Goal: Information Seeking & Learning: Find contact information

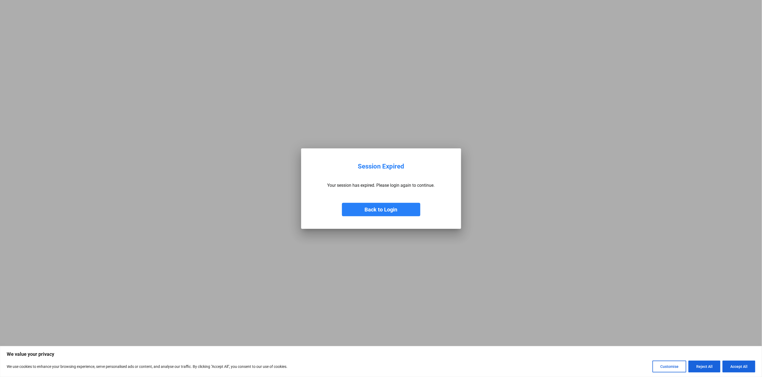
click at [379, 210] on button "Back to Login" at bounding box center [381, 209] width 78 height 13
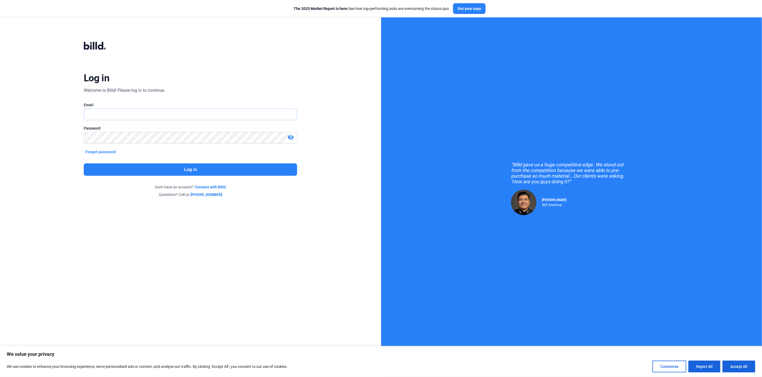
type input "[PERSON_NAME][EMAIL_ADDRESS][DOMAIN_NAME]"
click at [172, 167] on button "Log in" at bounding box center [190, 169] width 213 height 12
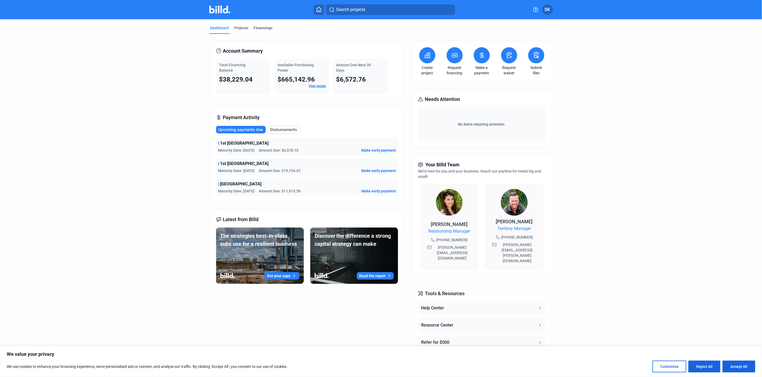
click at [319, 146] on div "1st [GEOGRAPHIC_DATA]" at bounding box center [307, 143] width 178 height 6
click at [226, 143] on span "1st [GEOGRAPHIC_DATA]" at bounding box center [244, 143] width 48 height 6
click at [243, 70] on div "Total Financing Balance" at bounding box center [243, 67] width 48 height 11
click at [231, 75] on div "Total Financing Balance $38,229.04" at bounding box center [243, 76] width 55 height 35
click at [225, 83] on span "$38,229.04" at bounding box center [236, 80] width 34 height 8
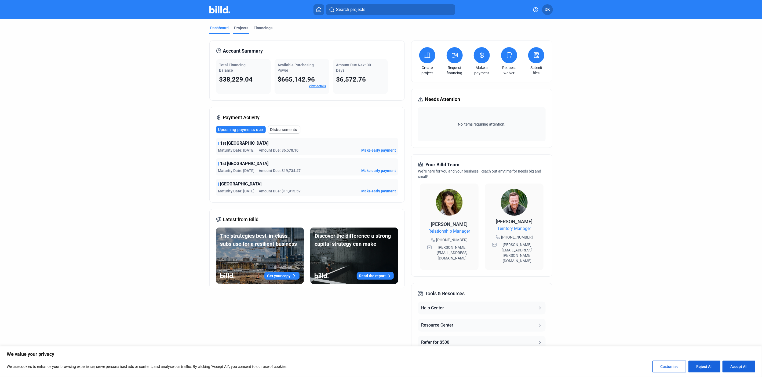
click at [241, 27] on div "Projects" at bounding box center [241, 27] width 14 height 5
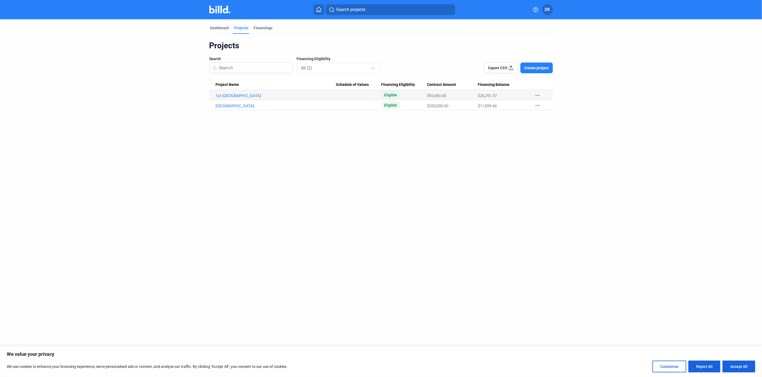
click at [439, 95] on span "$92,060.00" at bounding box center [436, 95] width 19 height 5
click at [538, 96] on mat-icon "more_horiz" at bounding box center [537, 95] width 6 height 6
click at [244, 94] on div at bounding box center [381, 188] width 762 height 377
click at [238, 96] on link "1st [GEOGRAPHIC_DATA]" at bounding box center [276, 95] width 120 height 5
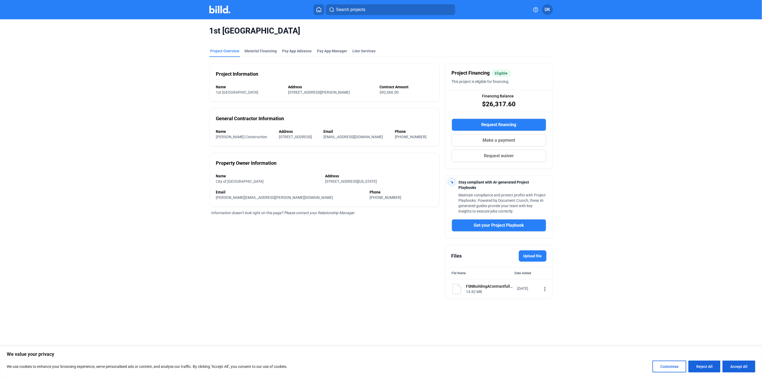
click at [513, 292] on div "FSNBuildingAContractfullyexecuted.pdf 14.82 MB [DATE] more_vert" at bounding box center [498, 288] width 107 height 19
click at [468, 260] on div "Files Upload file" at bounding box center [498, 255] width 95 height 11
click at [458, 294] on img at bounding box center [456, 289] width 11 height 11
click at [488, 289] on div "FSNBuildingAContractfullyexecuted.pdf" at bounding box center [490, 286] width 48 height 5
click at [542, 291] on mat-icon "more_vert" at bounding box center [545, 289] width 6 height 6
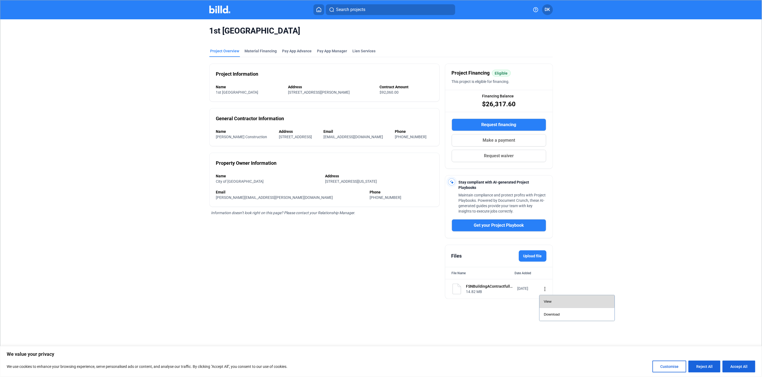
click at [549, 299] on div "View" at bounding box center [576, 301] width 67 height 13
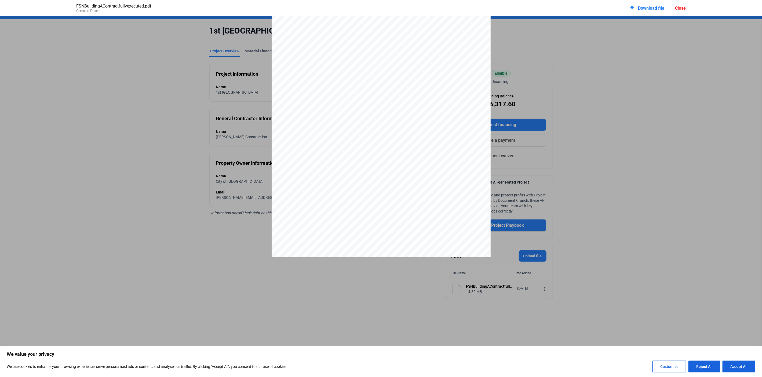
scroll to position [4067, 0]
click at [369, 315] on pdf-viewer at bounding box center [381, 167] width 762 height 302
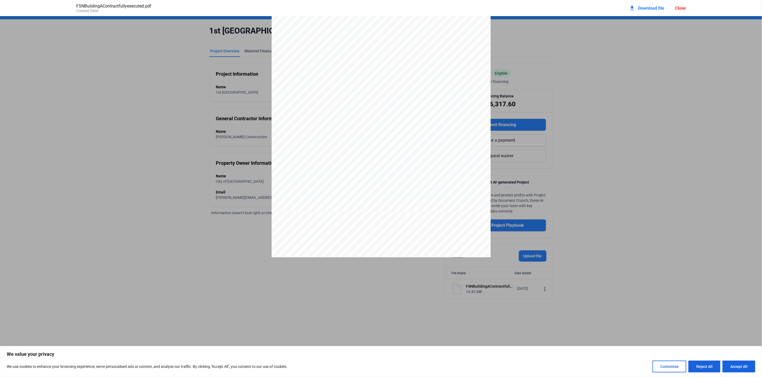
click at [683, 9] on div "Close" at bounding box center [680, 8] width 11 height 5
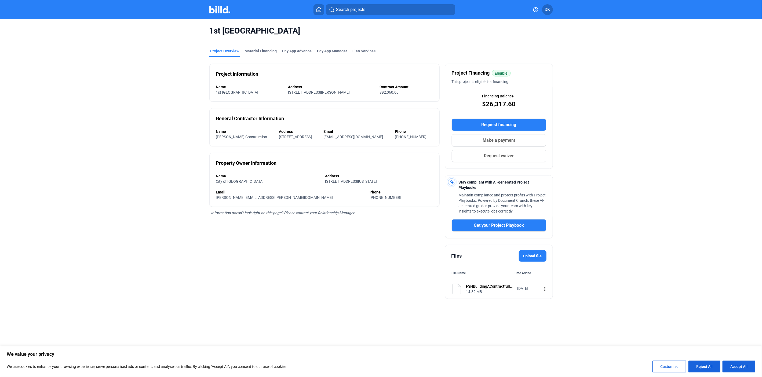
click at [219, 9] on img at bounding box center [219, 10] width 21 height 8
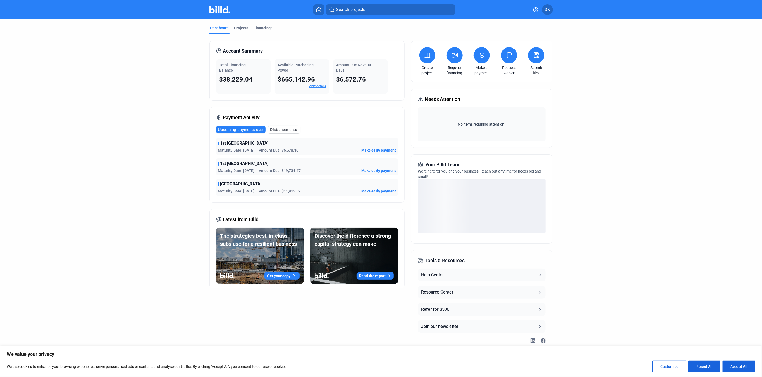
click at [444, 165] on span "Your Billd Team" at bounding box center [442, 165] width 34 height 8
click at [427, 204] on div "loading" at bounding box center [482, 206] width 128 height 54
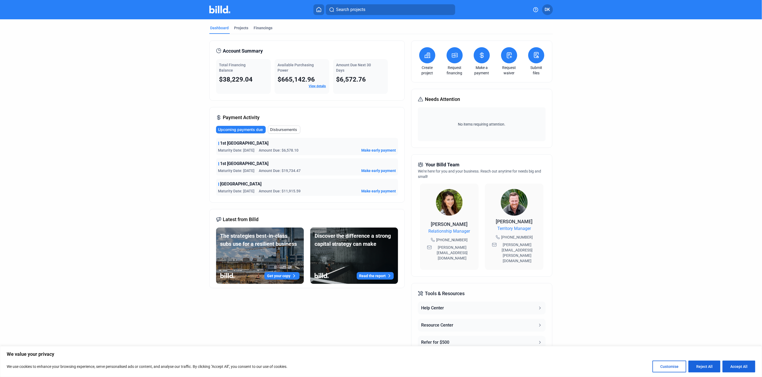
drag, startPoint x: 467, startPoint y: 248, endPoint x: 434, endPoint y: 251, distance: 32.8
click at [434, 251] on div "[PERSON_NAME][EMAIL_ADDRESS][DOMAIN_NAME]" at bounding box center [449, 253] width 48 height 18
copy span "[PERSON_NAME][EMAIL_ADDRESS][DOMAIN_NAME]"
